Goal: Transaction & Acquisition: Purchase product/service

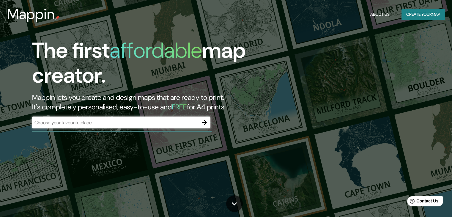
click at [211, 126] on div "The first affordable map creator. Mappin lets you create and design maps that a…" at bounding box center [146, 86] width 272 height 96
click at [206, 125] on icon "button" at bounding box center [204, 122] width 7 height 7
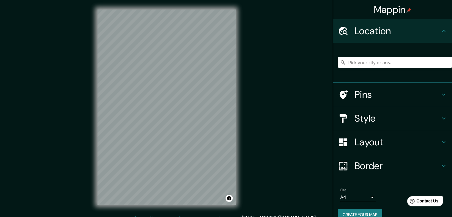
click at [373, 59] on input "Pick your city or area" at bounding box center [395, 62] width 114 height 11
paste input "Blvd. Miguel Alemán 55, Parque Industrial Lerma Toluca, 52120 Lerma de Villada,…"
type input "[STREET_ADDRESS][PERSON_NAME][PERSON_NAME]"
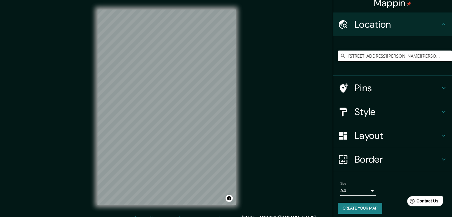
scroll to position [10, 0]
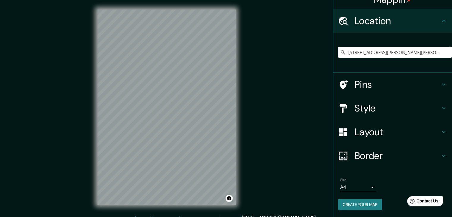
click at [377, 132] on h4 "Layout" at bounding box center [398, 132] width 86 height 12
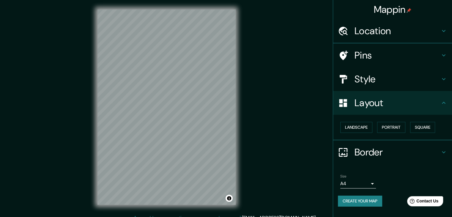
scroll to position [0, 0]
click at [390, 122] on button "Portrait" at bounding box center [391, 127] width 28 height 11
click at [429, 125] on button "Square" at bounding box center [422, 127] width 25 height 11
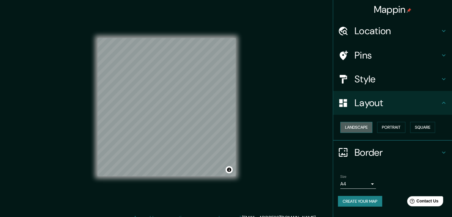
click at [353, 128] on button "Landscape" at bounding box center [357, 127] width 32 height 11
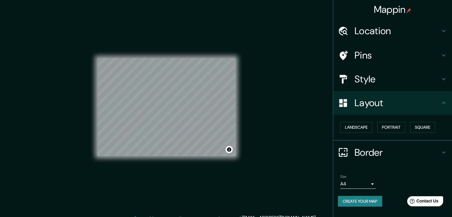
click at [383, 80] on h4 "Style" at bounding box center [398, 79] width 86 height 12
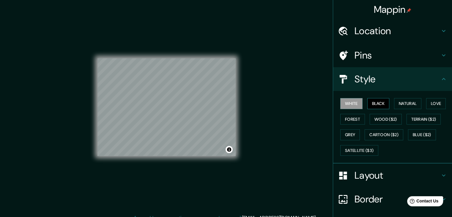
click at [380, 103] on button "Black" at bounding box center [379, 103] width 22 height 11
click at [394, 103] on button "Natural" at bounding box center [407, 103] width 27 height 11
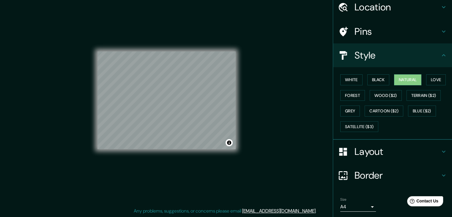
scroll to position [43, 0]
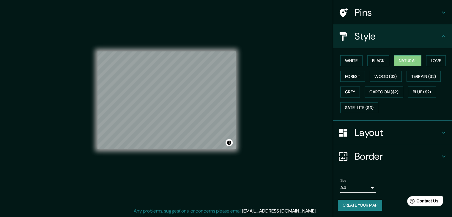
click at [361, 186] on body "Mappin Location Calle Miguel Alemán 55, 52110 Lerma de Villada, Estado de Méxic…" at bounding box center [226, 101] width 452 height 217
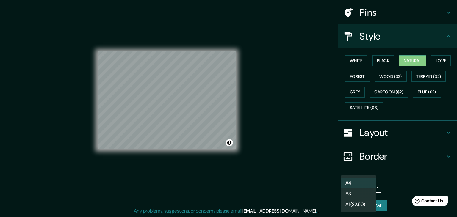
click at [361, 184] on li "A4" at bounding box center [359, 183] width 36 height 11
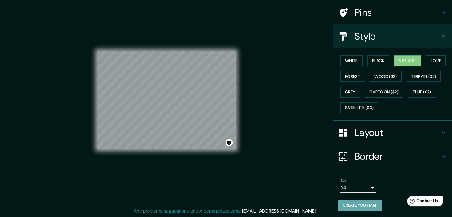
click at [364, 202] on button "Create your map" at bounding box center [360, 205] width 44 height 11
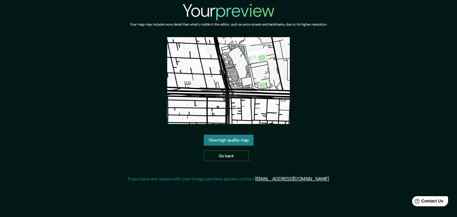
click at [227, 154] on link "Go back" at bounding box center [226, 156] width 45 height 11
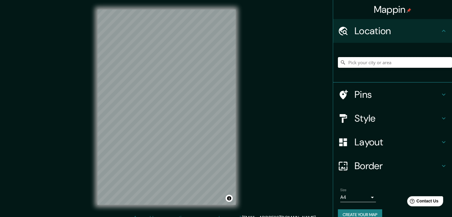
click at [367, 58] on input "Pick your city or area" at bounding box center [395, 62] width 114 height 11
click at [364, 61] on input "Pick your city or area" at bounding box center [395, 62] width 114 height 11
paste input "Blvd. [PERSON_NAME][STREET_ADDRESS][PERSON_NAME][PERSON_NAME]."
type input "[STREET_ADDRESS][PERSON_NAME][PERSON_NAME]"
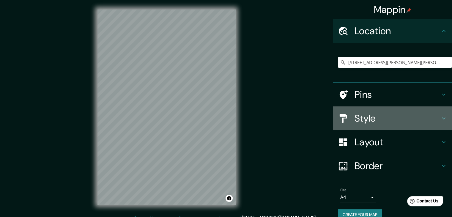
click at [407, 124] on div "Style" at bounding box center [392, 118] width 119 height 24
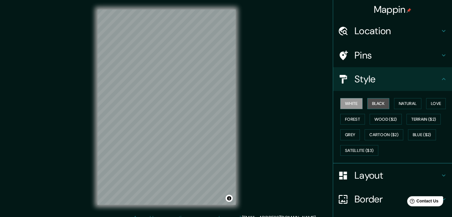
click at [381, 107] on button "Black" at bounding box center [379, 103] width 22 height 11
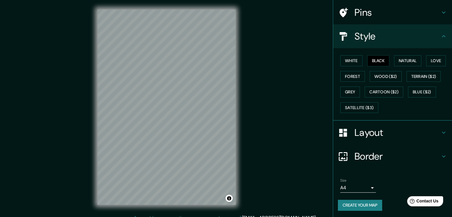
click at [378, 133] on h4 "Layout" at bounding box center [398, 133] width 86 height 12
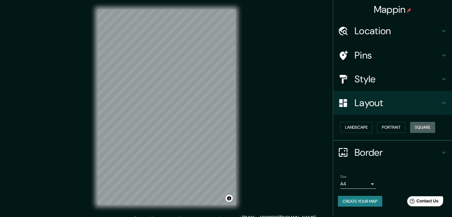
click at [424, 131] on button "Square" at bounding box center [422, 127] width 25 height 11
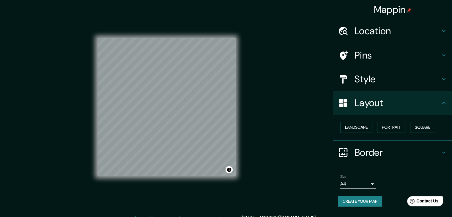
click at [377, 126] on div "Landscape [GEOGRAPHIC_DATA]" at bounding box center [395, 128] width 114 height 16
click at [360, 127] on button "Landscape" at bounding box center [357, 127] width 32 height 11
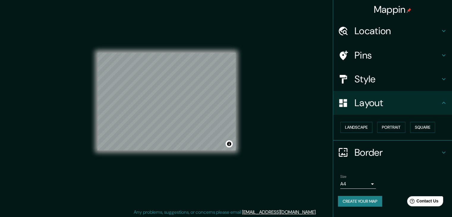
scroll to position [7, 0]
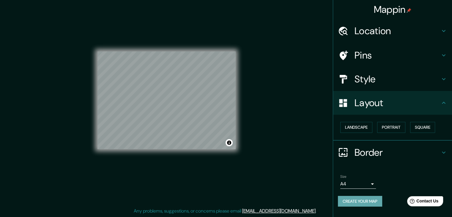
click at [372, 200] on button "Create your map" at bounding box center [360, 201] width 44 height 11
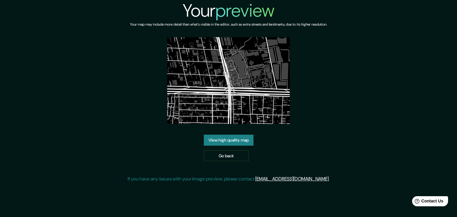
click at [240, 142] on link "View high quality map" at bounding box center [229, 140] width 50 height 11
